Goal: Transaction & Acquisition: Purchase product/service

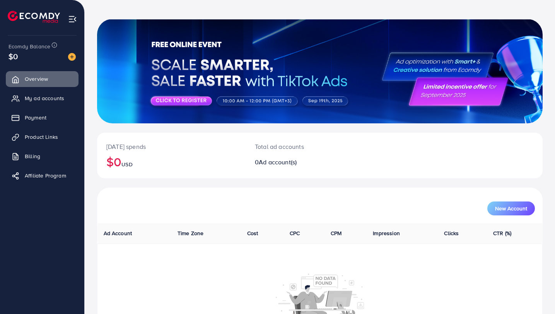
scroll to position [29, 0]
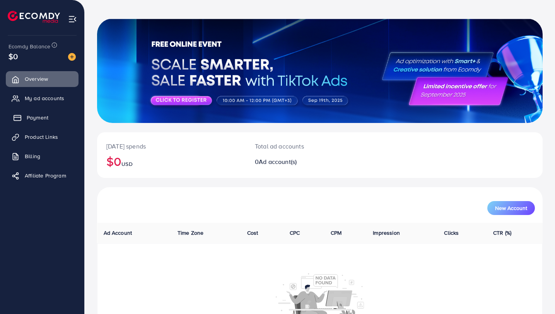
click at [48, 121] on link "Payment" at bounding box center [42, 117] width 73 height 15
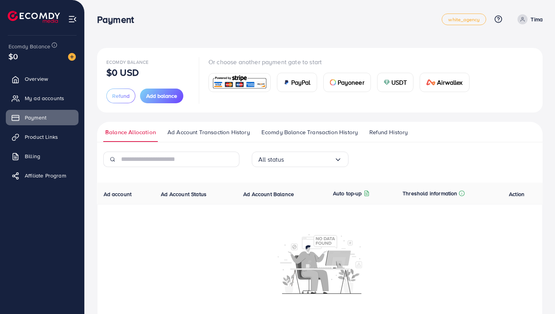
click at [240, 80] on img at bounding box center [239, 82] width 57 height 17
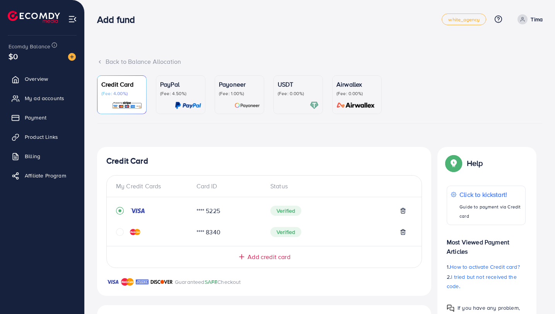
scroll to position [158, 0]
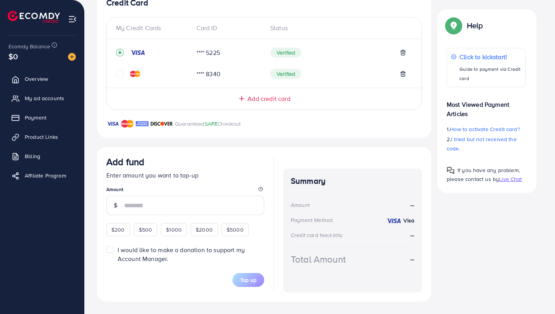
click at [134, 211] on input "number" at bounding box center [194, 205] width 140 height 19
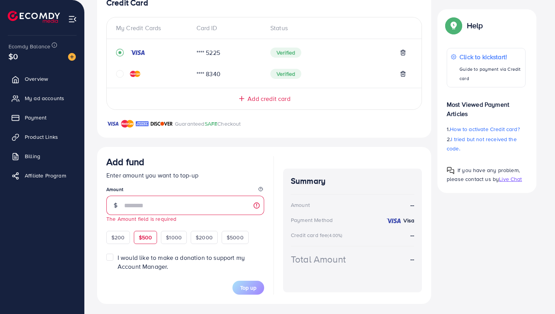
click at [144, 230] on div "$200 $500 $1000 $2000 $5000" at bounding box center [185, 236] width 158 height 15
click at [143, 233] on div "$500" at bounding box center [146, 237] width 24 height 13
type input "***"
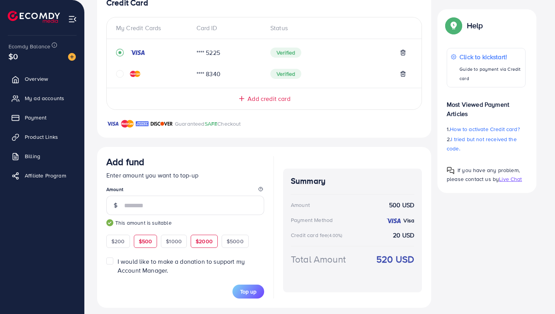
scroll to position [164, 0]
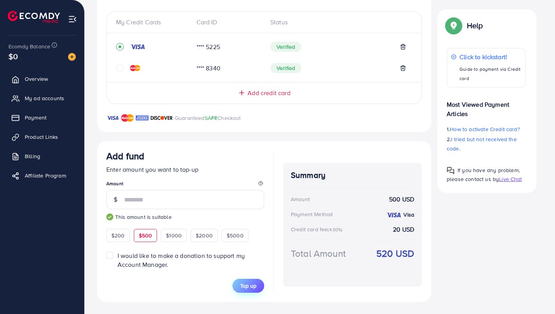
click at [246, 288] on span "Top up" at bounding box center [248, 286] width 16 height 8
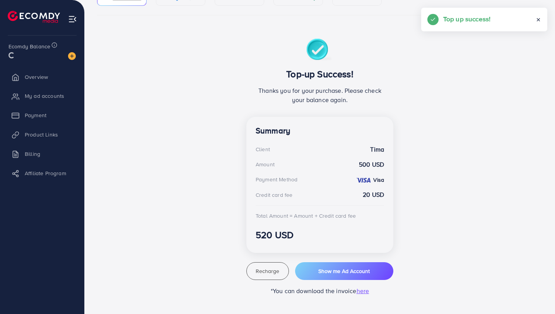
scroll to position [108, 0]
